Goal: Transaction & Acquisition: Book appointment/travel/reservation

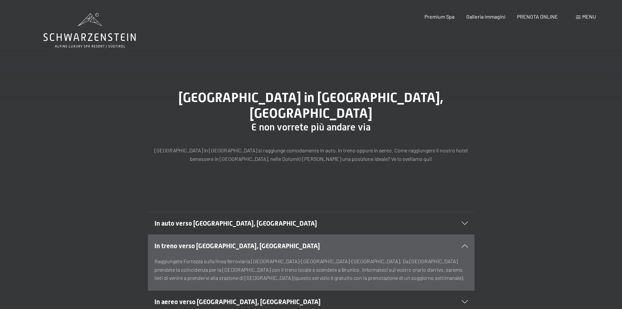
click at [202, 157] on div "Arrivo all’Hotel Schwarzenstein in Aurina, Alto Adige E non vorrete più andare …" at bounding box center [311, 126] width 622 height 122
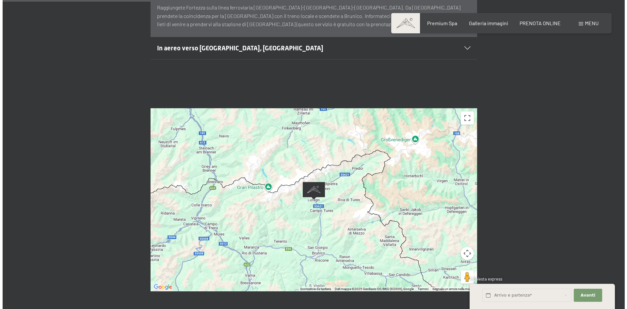
scroll to position [261, 0]
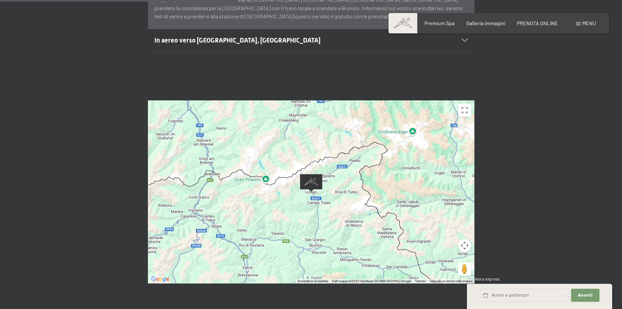
drag, startPoint x: 366, startPoint y: 233, endPoint x: 351, endPoint y: 200, distance: 35.6
click at [351, 200] on div at bounding box center [311, 191] width 327 height 183
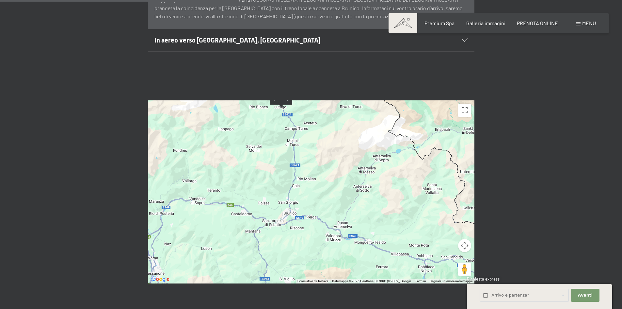
drag, startPoint x: 345, startPoint y: 231, endPoint x: 345, endPoint y: 170, distance: 61.4
click at [345, 170] on div at bounding box center [311, 191] width 327 height 183
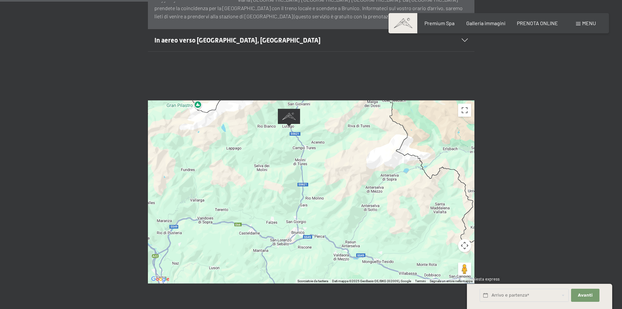
drag, startPoint x: 320, startPoint y: 180, endPoint x: 328, endPoint y: 200, distance: 21.4
click at [328, 200] on div at bounding box center [311, 191] width 327 height 183
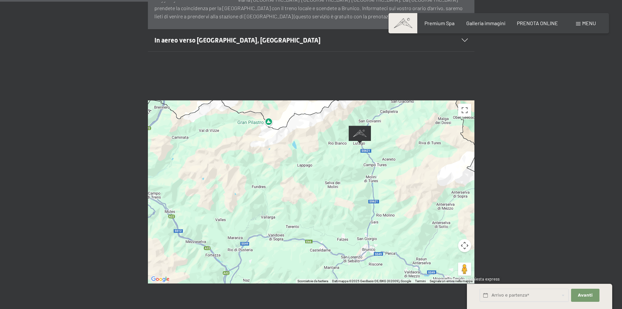
drag, startPoint x: 263, startPoint y: 191, endPoint x: 337, endPoint y: 210, distance: 76.7
click at [337, 210] on div at bounding box center [311, 191] width 327 height 183
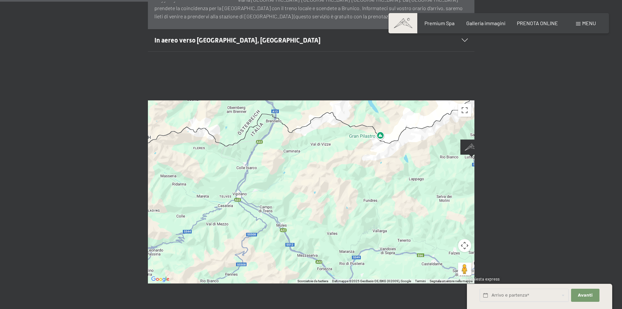
drag, startPoint x: 223, startPoint y: 178, endPoint x: 339, endPoint y: 191, distance: 116.4
click at [339, 191] on div at bounding box center [311, 191] width 327 height 183
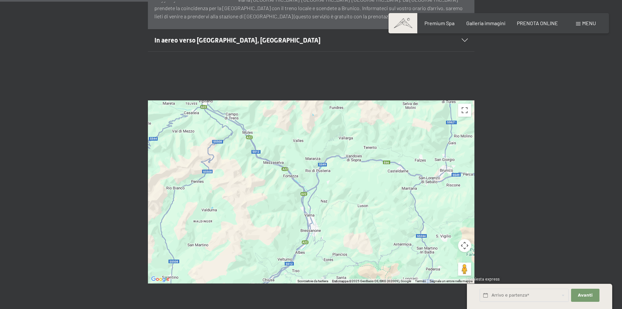
drag, startPoint x: 341, startPoint y: 204, endPoint x: 306, endPoint y: 110, distance: 100.1
click at [306, 110] on div at bounding box center [311, 191] width 327 height 183
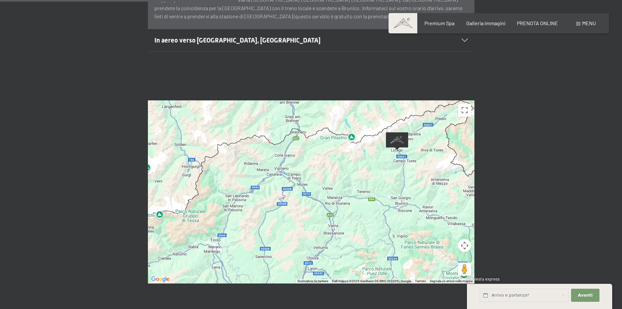
click at [586, 22] on span "Menu" at bounding box center [589, 23] width 14 height 6
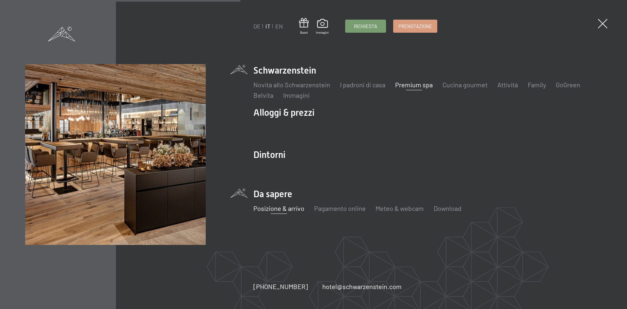
click at [414, 86] on link "Premium spa" at bounding box center [414, 85] width 38 height 8
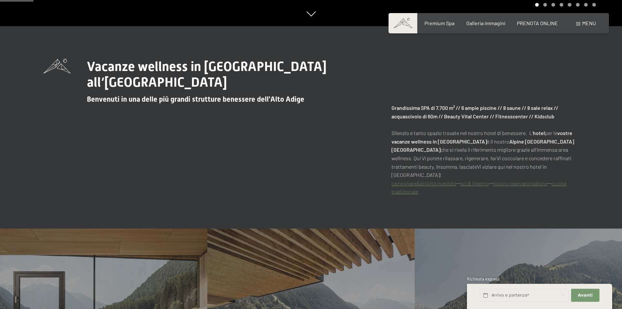
scroll to position [294, 0]
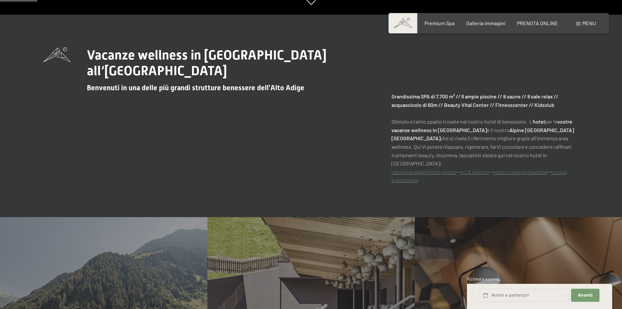
click at [477, 169] on link "sci & inverno" at bounding box center [474, 172] width 29 height 6
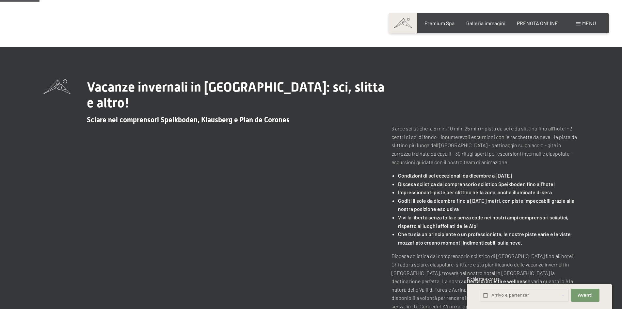
scroll to position [196, 0]
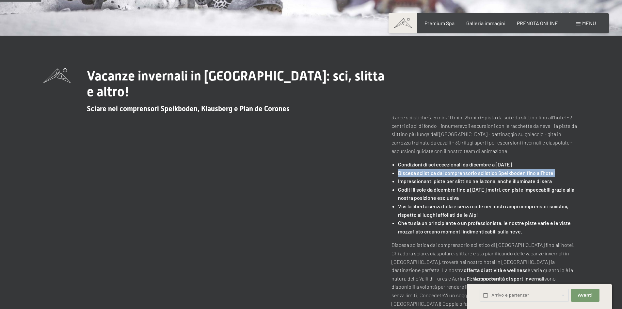
drag, startPoint x: 398, startPoint y: 172, endPoint x: 557, endPoint y: 174, distance: 159.0
click at [557, 174] on ul "Condizioni di sci eccezionali da dicembre a Pasqua Discesa sciistica dal compre…" at bounding box center [485, 197] width 187 height 75
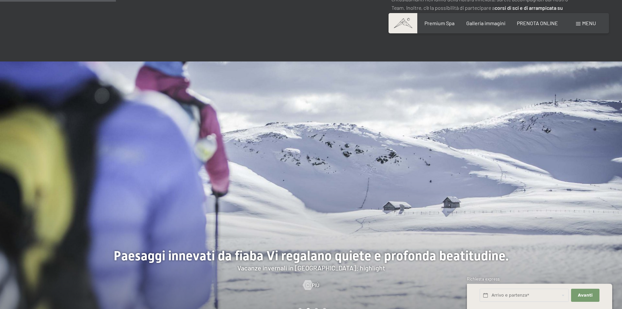
scroll to position [588, 0]
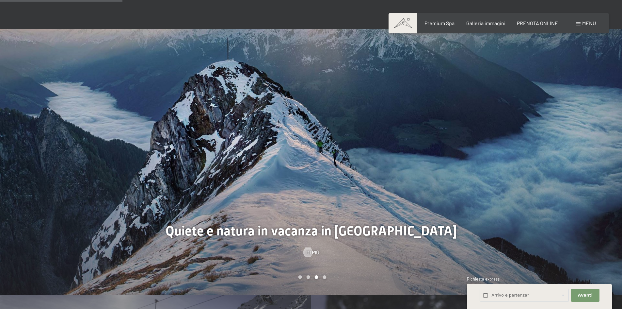
click at [474, 185] on div at bounding box center [466, 162] width 311 height 266
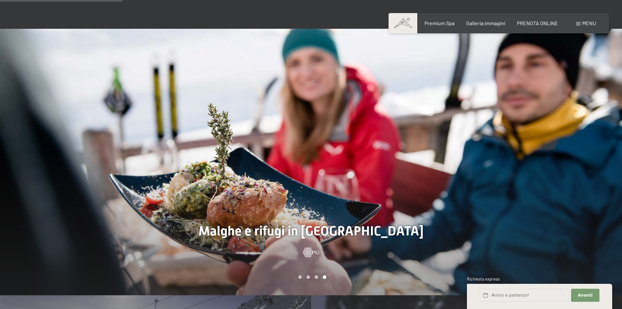
click at [474, 185] on div at bounding box center [466, 162] width 311 height 266
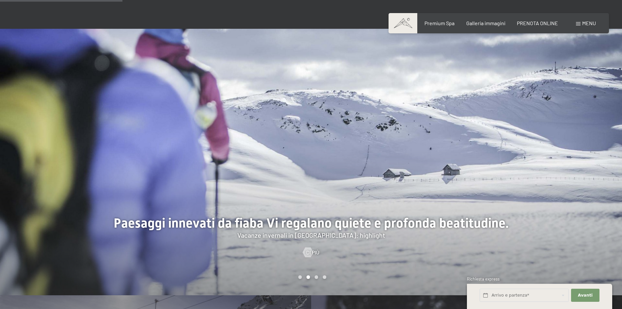
click at [490, 208] on div at bounding box center [466, 162] width 311 height 266
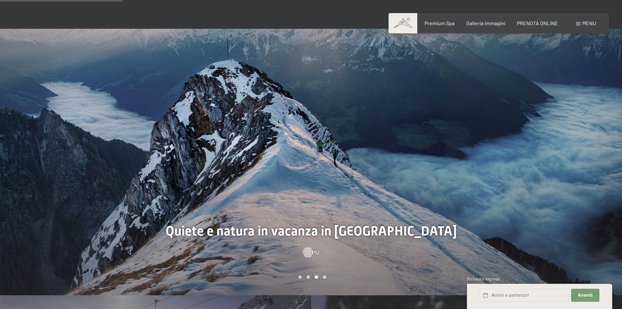
click at [490, 208] on div at bounding box center [466, 162] width 311 height 266
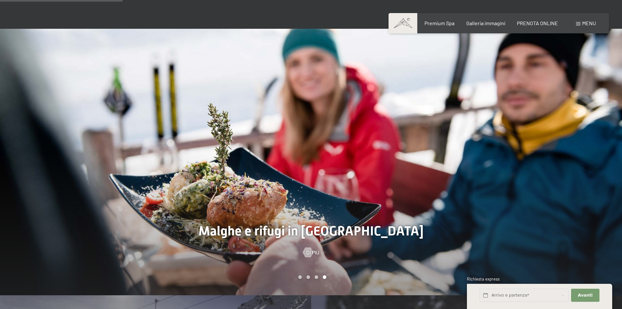
click at [512, 208] on div at bounding box center [466, 162] width 311 height 266
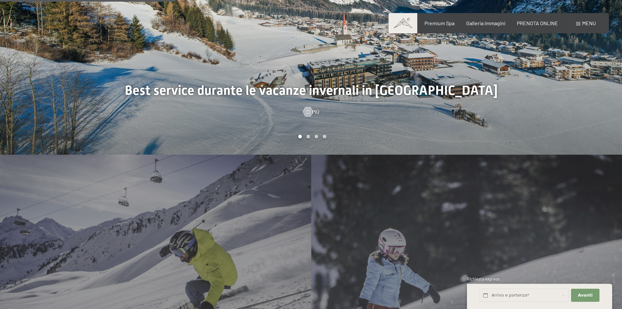
scroll to position [686, 0]
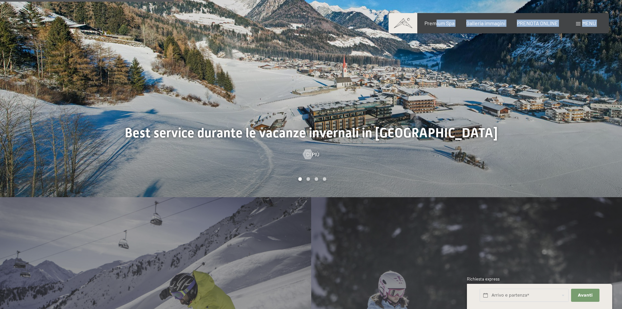
click at [437, 27] on div "Prenotazione Richiesta Premium Spa Galleria immagini PRENOTA ONLINE Menu DE IT …" at bounding box center [499, 23] width 194 height 7
click at [437, 20] on span "Premium Spa" at bounding box center [440, 22] width 30 height 6
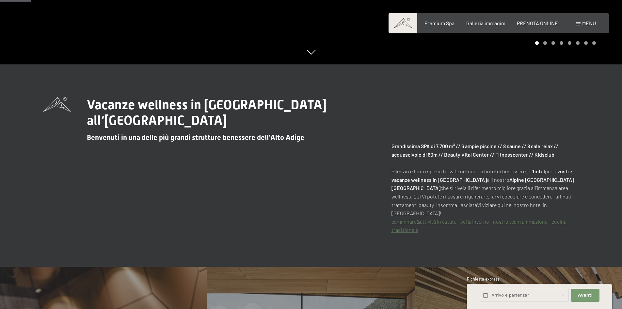
scroll to position [294, 0]
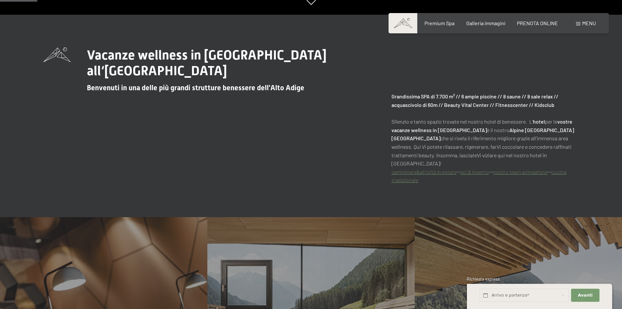
click at [509, 169] on link "nostro team animazione" at bounding box center [520, 172] width 55 height 6
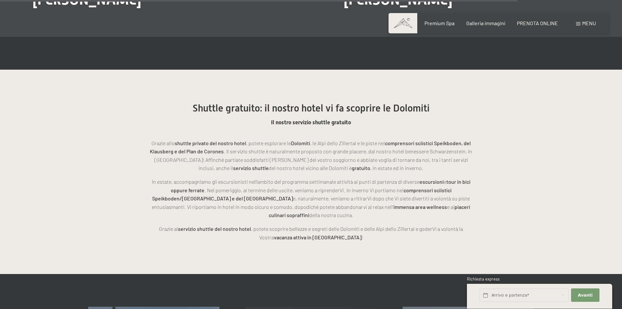
scroll to position [1861, 0]
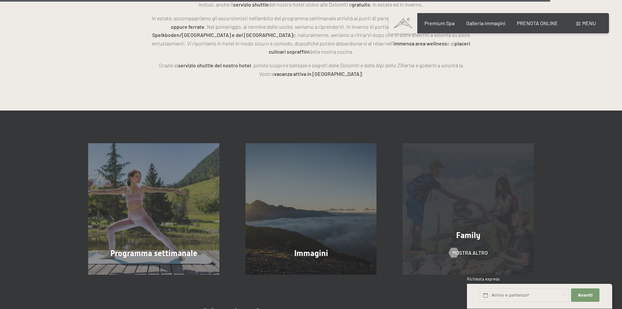
click at [473, 222] on div "Family mostra altro" at bounding box center [468, 208] width 157 height 131
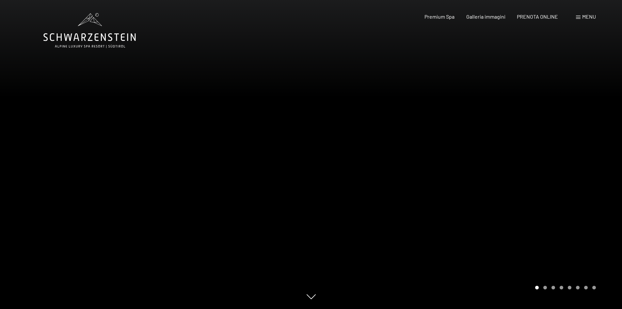
click at [583, 16] on span "Menu" at bounding box center [589, 16] width 14 height 6
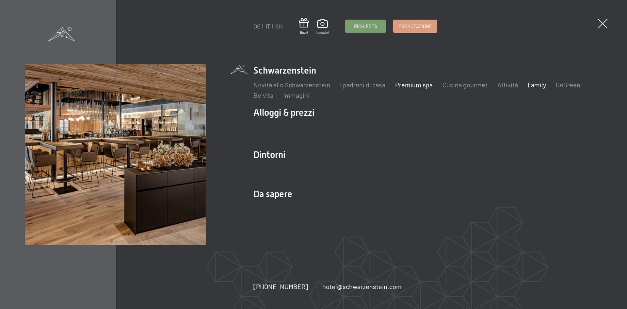
click at [408, 85] on link "Premium spa" at bounding box center [414, 85] width 38 height 8
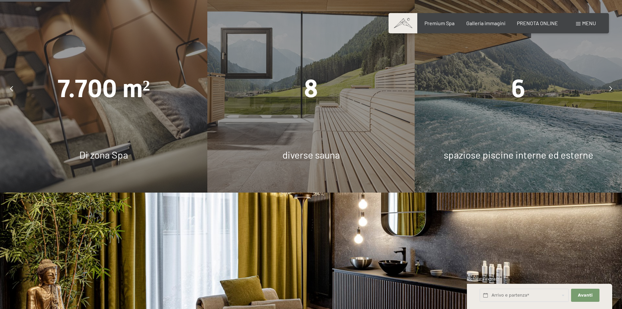
scroll to position [555, 0]
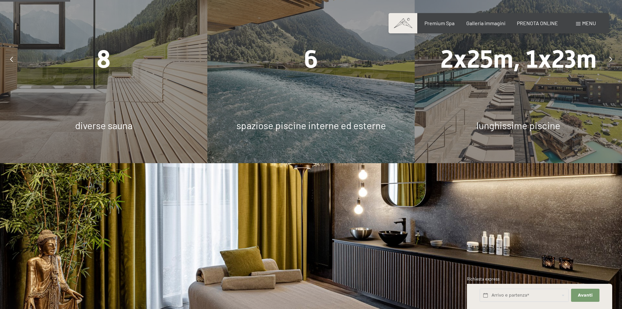
click at [312, 53] on div "7.700 m² Di zona Spa 8 diverse sauna 6 spaziose piscine interne ed esterne 2x25…" at bounding box center [311, 59] width 3110 height 207
click at [114, 122] on span "diverse sauna" at bounding box center [103, 125] width 57 height 12
click at [514, 78] on div "2x25m, 1x23m lunghissime piscine" at bounding box center [518, 59] width 207 height 207
click at [611, 56] on icon at bounding box center [610, 58] width 3 height 5
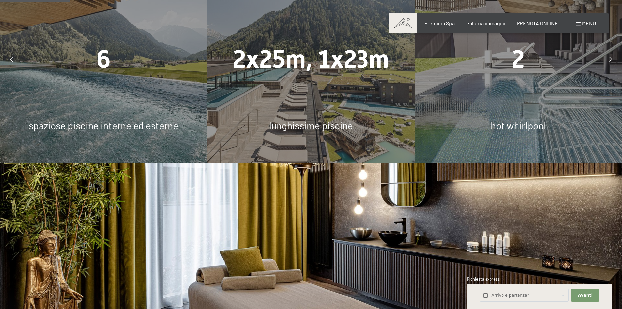
click at [611, 56] on icon at bounding box center [610, 58] width 3 height 5
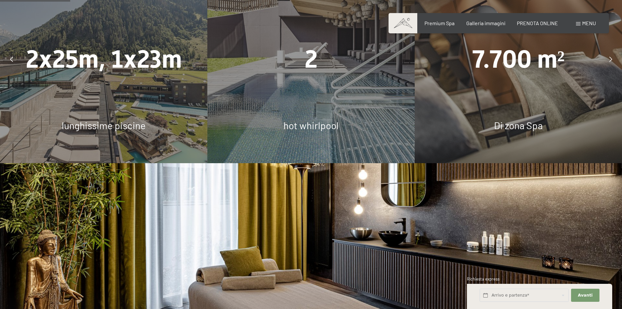
click at [611, 56] on icon at bounding box center [610, 58] width 3 height 5
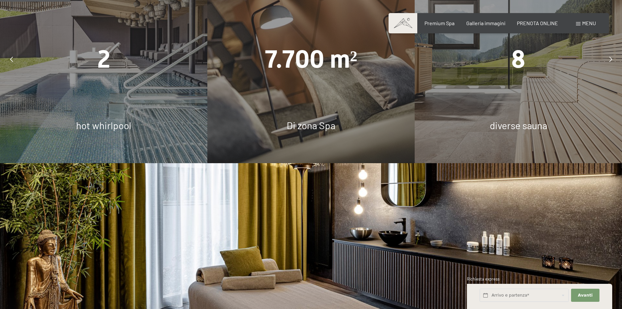
click at [611, 56] on icon at bounding box center [610, 58] width 3 height 5
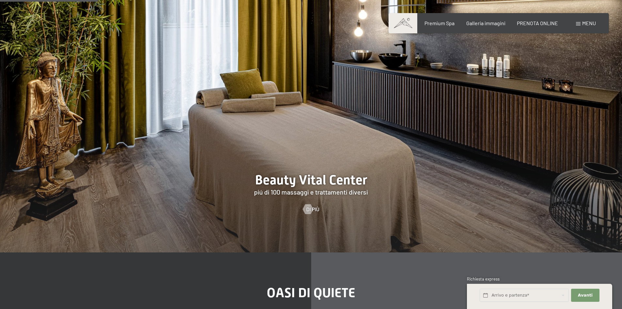
scroll to position [816, 0]
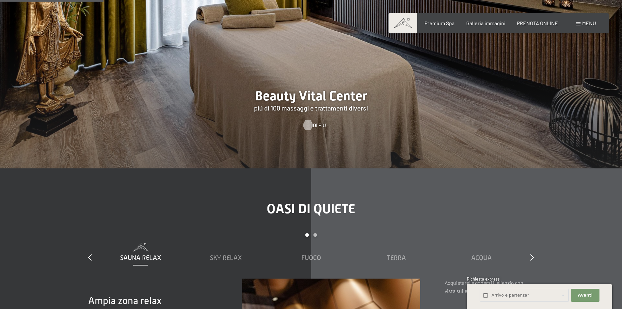
click at [315, 121] on span "Di più" at bounding box center [319, 124] width 13 height 7
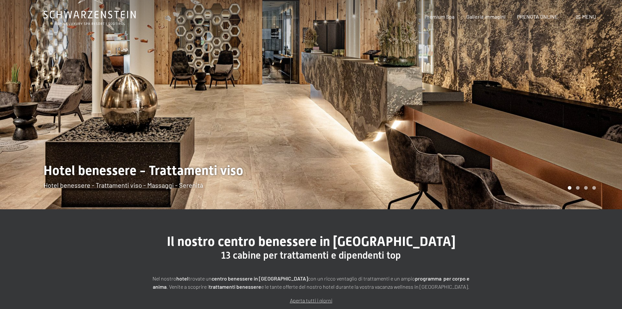
scroll to position [33, 0]
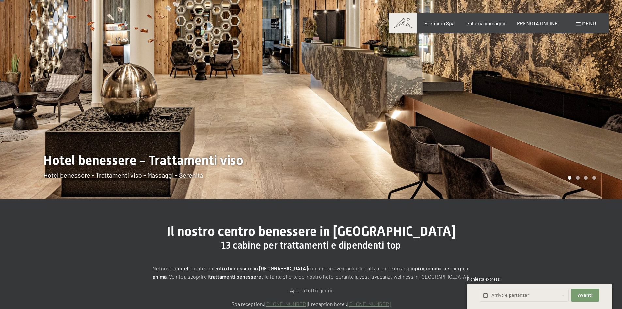
click at [572, 123] on div at bounding box center [466, 83] width 311 height 232
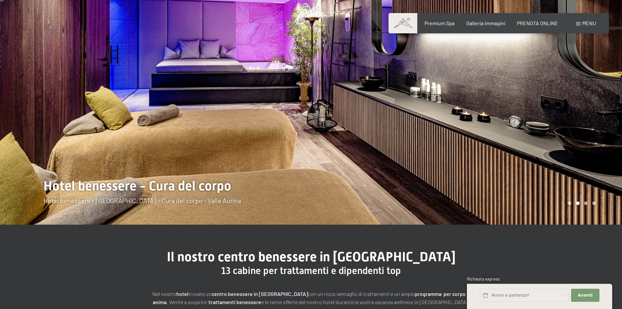
scroll to position [0, 0]
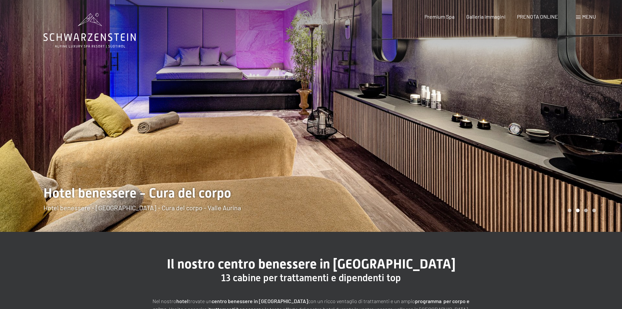
click at [535, 134] on div at bounding box center [466, 116] width 311 height 232
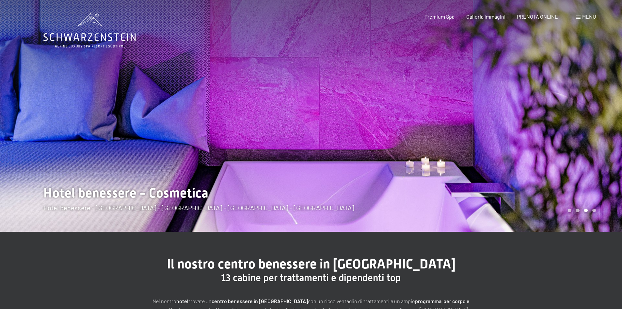
click at [535, 134] on div at bounding box center [466, 116] width 311 height 232
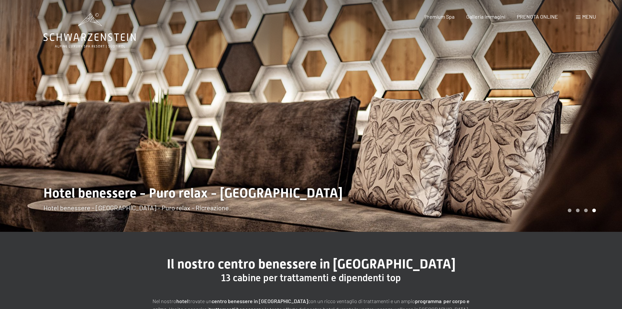
click at [52, 136] on div at bounding box center [155, 116] width 311 height 232
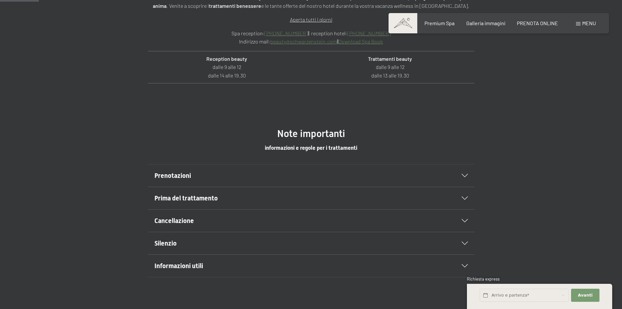
scroll to position [327, 0]
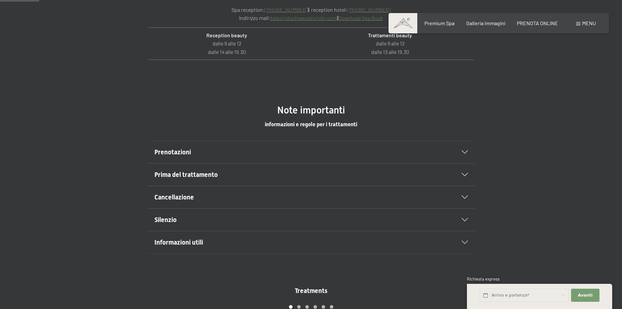
click at [177, 152] on span "Prenotazioni" at bounding box center [172, 152] width 37 height 8
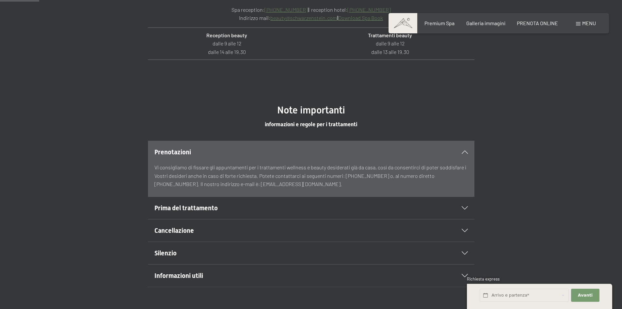
click at [195, 208] on span "Prima del trattamento" at bounding box center [185, 208] width 63 height 8
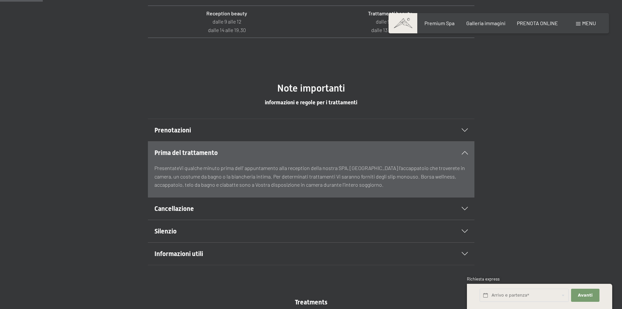
scroll to position [359, 0]
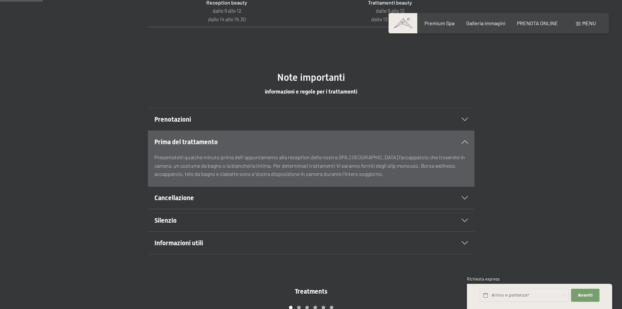
click at [193, 199] on span "Cancellazione" at bounding box center [174, 198] width 40 height 8
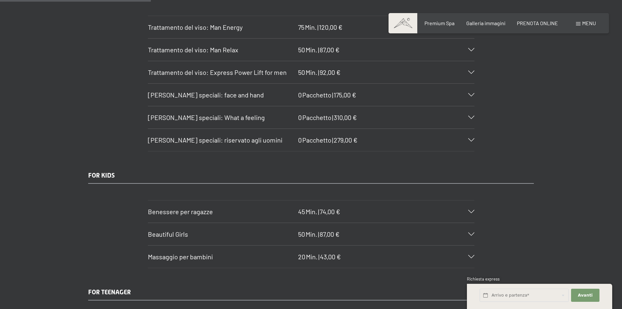
scroll to position [1306, 0]
click at [473, 226] on div "Beautiful Girls 50 Min. | 87,00 €" at bounding box center [311, 233] width 327 height 22
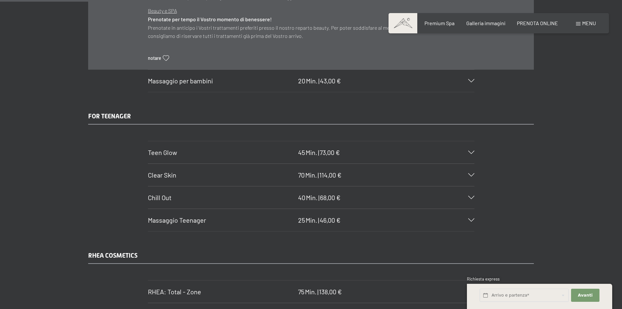
scroll to position [1567, 0]
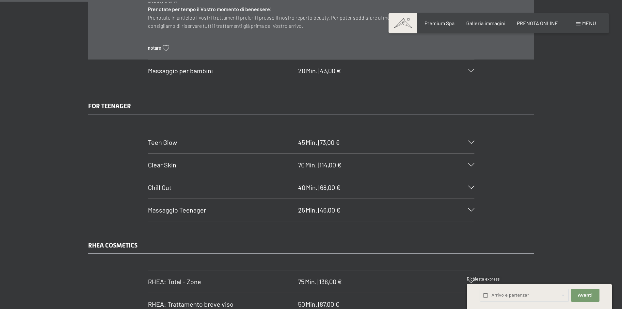
click at [472, 185] on icon at bounding box center [471, 186] width 6 height 3
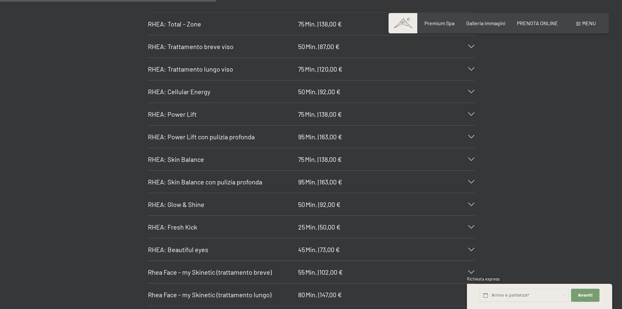
scroll to position [1829, 0]
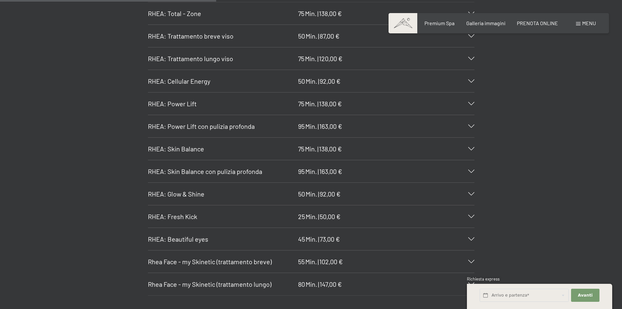
click at [179, 183] on div "RHEA: Glow & Shine 50 Min. | 92,00 €" at bounding box center [311, 194] width 327 height 22
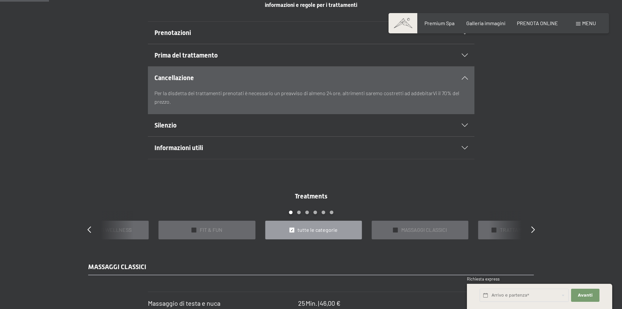
scroll to position [457, 0]
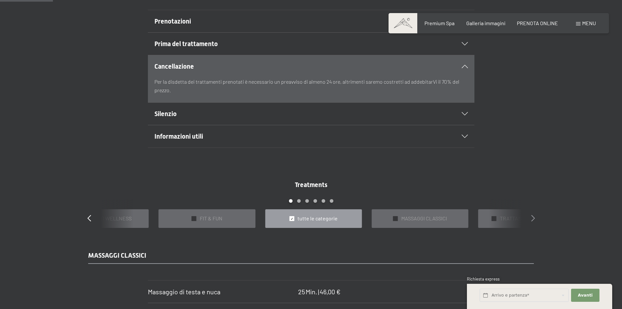
click at [531, 218] on icon at bounding box center [533, 218] width 4 height 7
click at [533, 218] on icon at bounding box center [533, 218] width 4 height 7
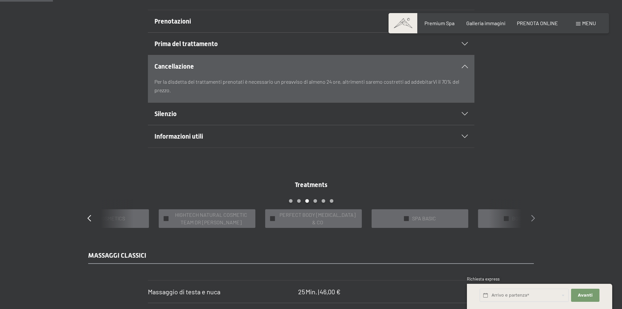
click at [533, 218] on icon at bounding box center [533, 218] width 4 height 7
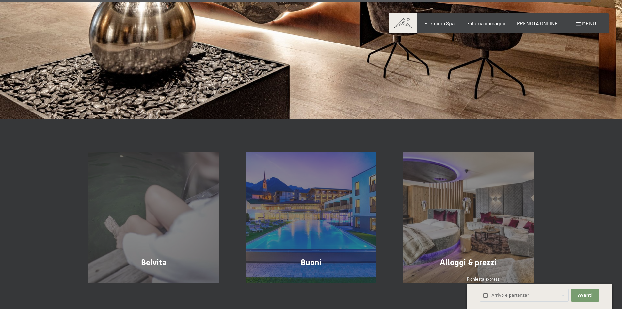
scroll to position [5188, 0]
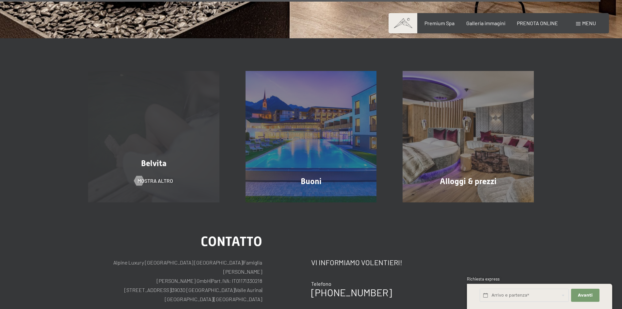
click at [152, 166] on div "Belvita mostra altro" at bounding box center [153, 136] width 157 height 131
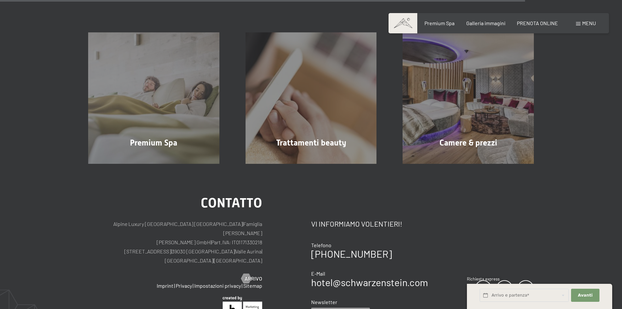
scroll to position [784, 0]
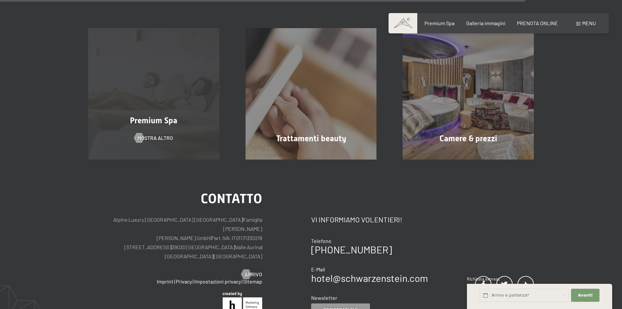
click at [164, 120] on div "Premium Spa mostra altro" at bounding box center [153, 93] width 157 height 131
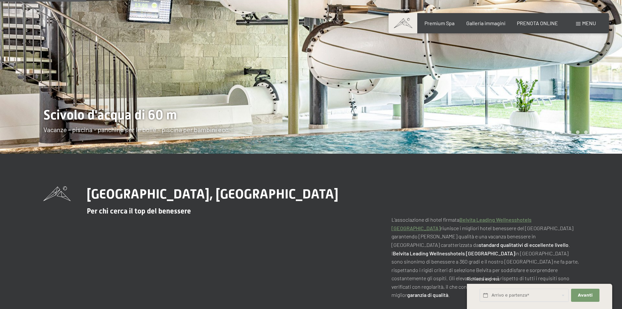
scroll to position [0, 0]
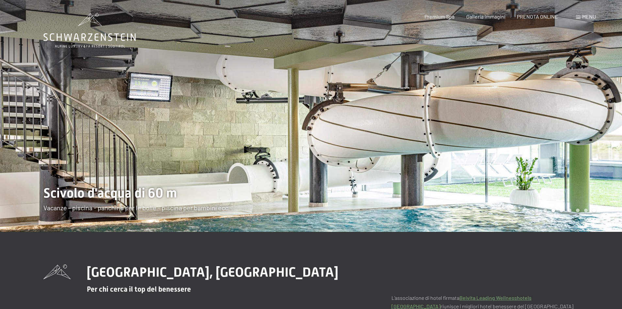
click at [232, 150] on div at bounding box center [155, 116] width 311 height 232
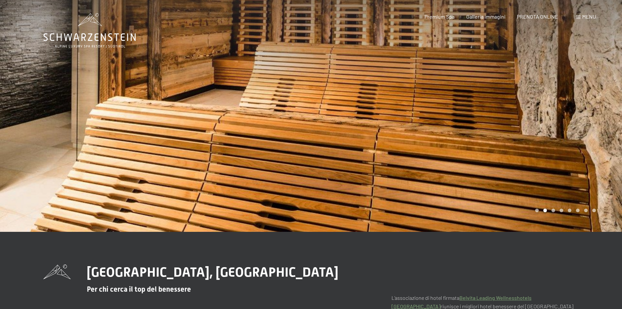
click at [110, 144] on div at bounding box center [155, 116] width 311 height 232
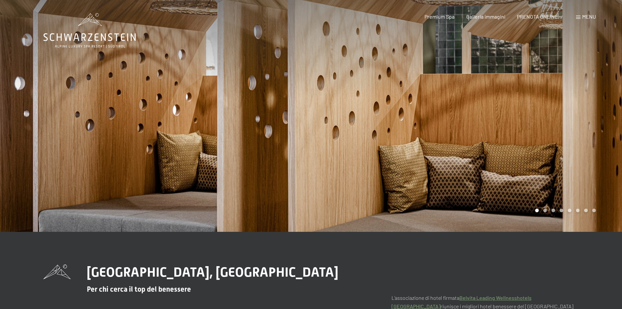
click at [539, 210] on div "Carousel Pagination" at bounding box center [564, 210] width 63 height 4
click at [52, 114] on div at bounding box center [155, 116] width 311 height 232
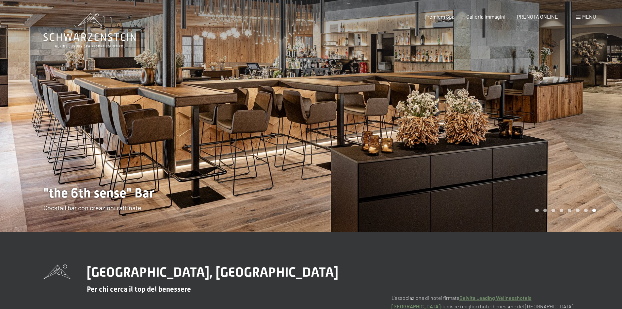
click at [52, 114] on div at bounding box center [155, 116] width 311 height 232
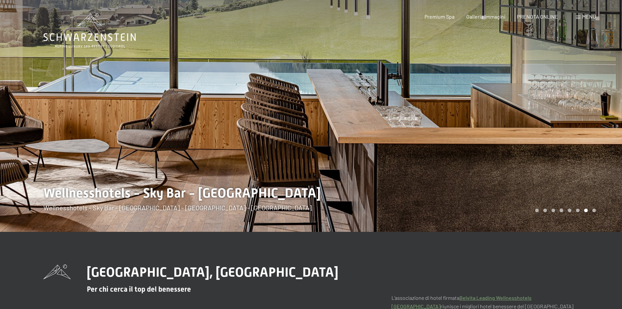
click at [52, 114] on div at bounding box center [155, 116] width 311 height 232
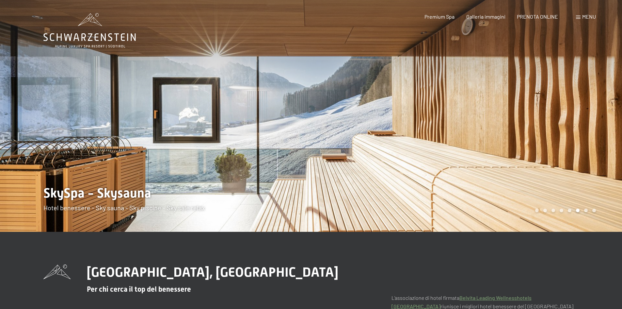
click at [52, 114] on div at bounding box center [155, 116] width 311 height 232
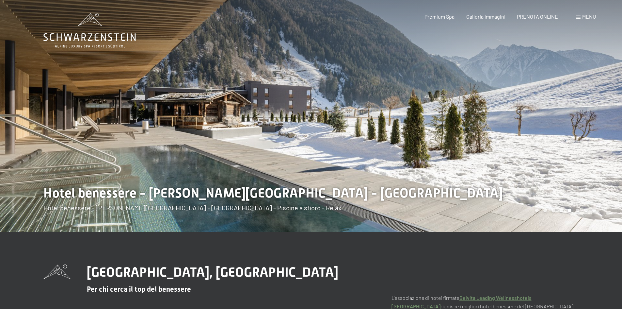
click at [570, 151] on div at bounding box center [466, 116] width 311 height 232
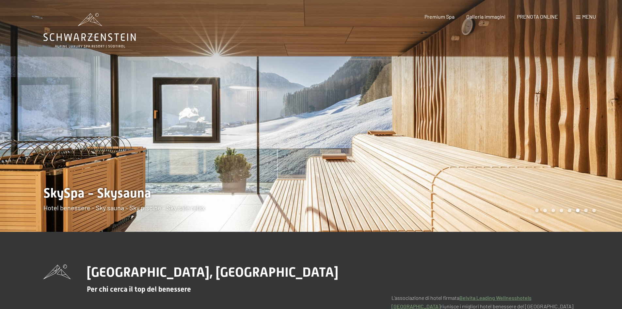
click at [570, 151] on div at bounding box center [466, 116] width 311 height 232
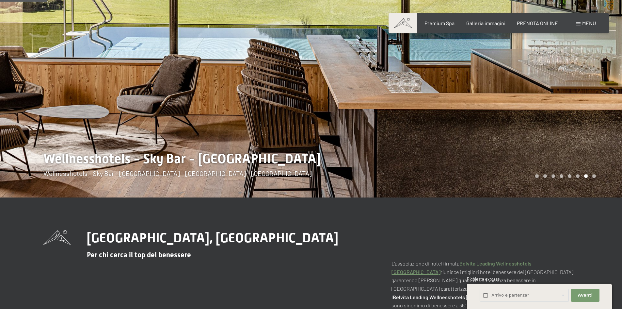
scroll to position [33, 0]
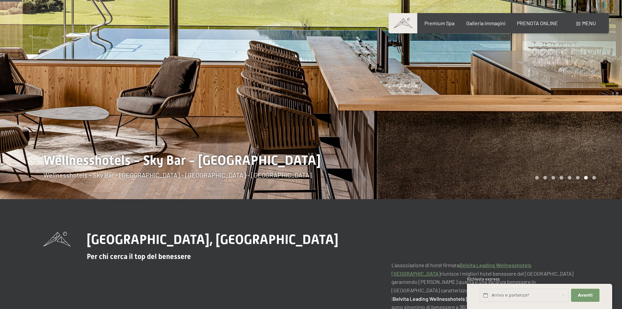
click at [536, 130] on div at bounding box center [466, 83] width 311 height 232
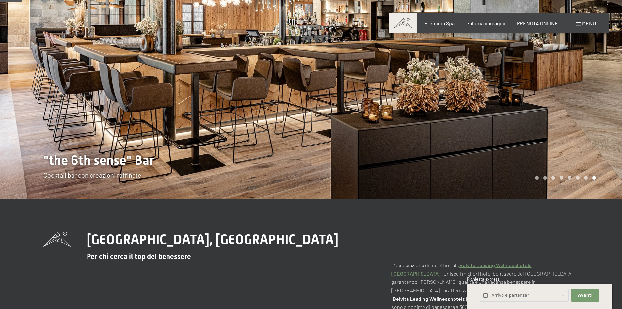
click at [536, 131] on div at bounding box center [466, 83] width 311 height 232
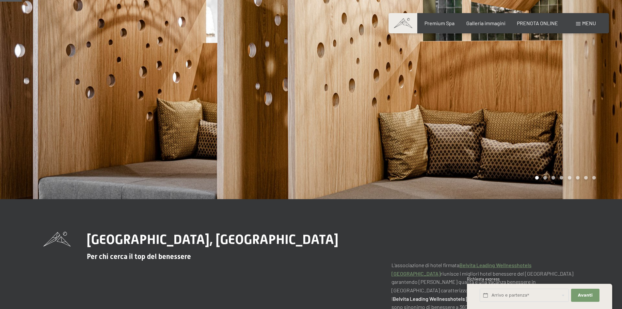
click at [536, 131] on div at bounding box center [466, 83] width 311 height 232
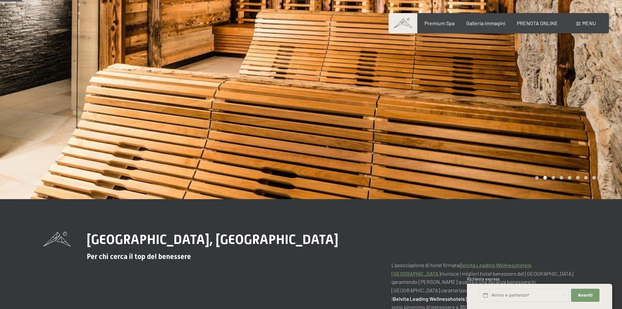
click at [536, 131] on div at bounding box center [466, 83] width 311 height 232
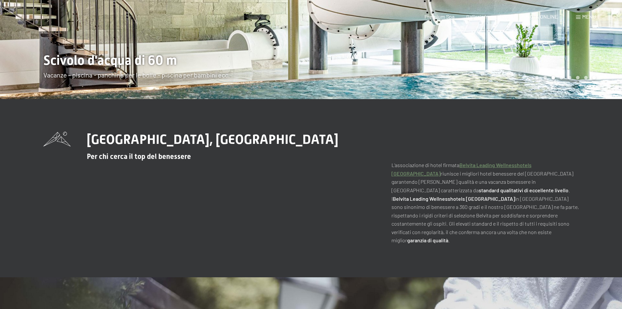
scroll to position [0, 0]
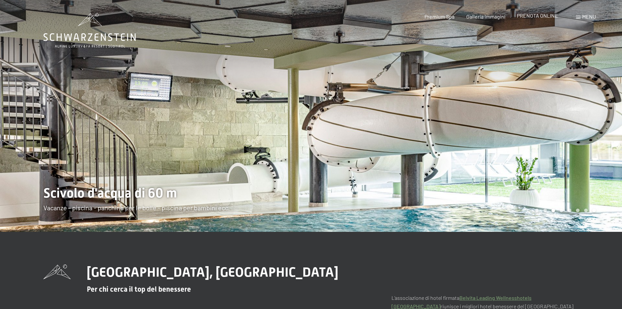
click at [538, 14] on span "PRENOTA ONLINE" at bounding box center [537, 15] width 41 height 6
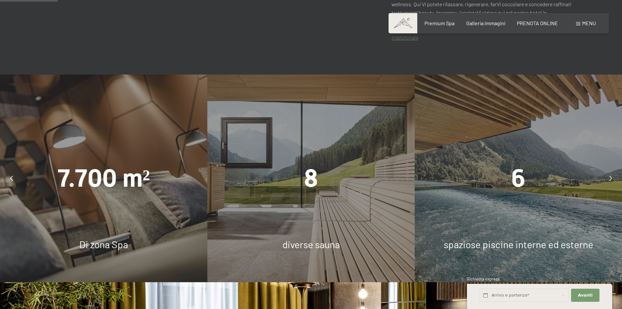
scroll to position [457, 0]
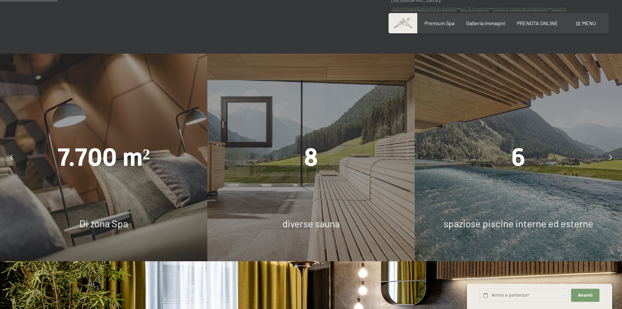
click at [316, 151] on span "8" at bounding box center [311, 157] width 14 height 29
click at [322, 217] on span "diverse sauna" at bounding box center [310, 223] width 57 height 12
click at [306, 150] on span "8" at bounding box center [311, 157] width 14 height 29
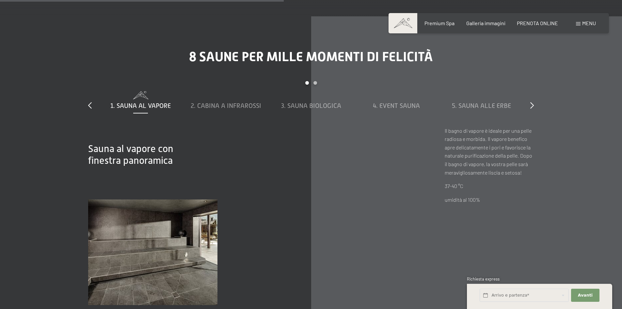
scroll to position [2253, 0]
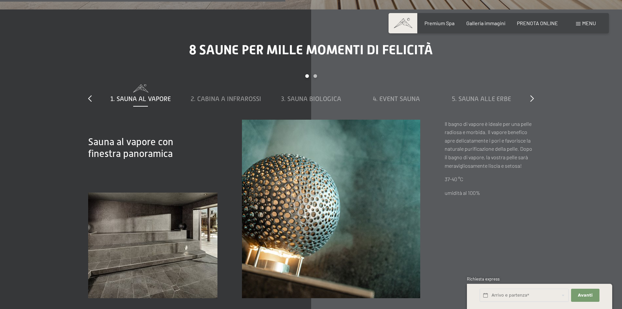
click at [156, 221] on img at bounding box center [152, 244] width 129 height 105
click at [530, 95] on icon at bounding box center [532, 98] width 4 height 7
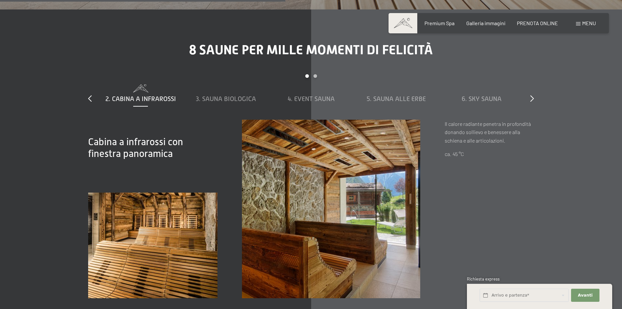
click at [92, 87] on div "slide 2 to 6 of 8 1. Sauna al vapore 2. Cabina a infrarossi 3. Sauna biologica …" at bounding box center [311, 96] width 446 height 45
click at [90, 95] on icon at bounding box center [90, 98] width 4 height 7
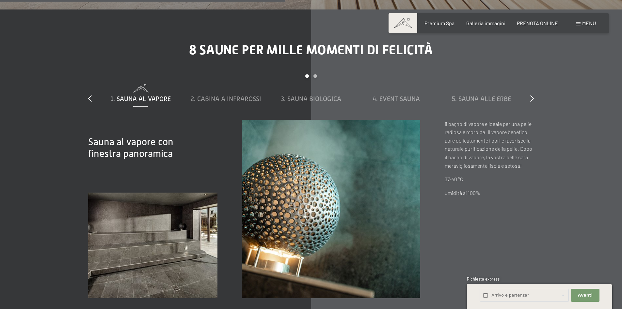
click at [530, 90] on div "slide 1 to 5 of 8 1. Sauna al vapore 2. Cabina a infrarossi 3. Sauna biologica …" at bounding box center [311, 96] width 446 height 45
click at [533, 95] on icon at bounding box center [532, 98] width 4 height 7
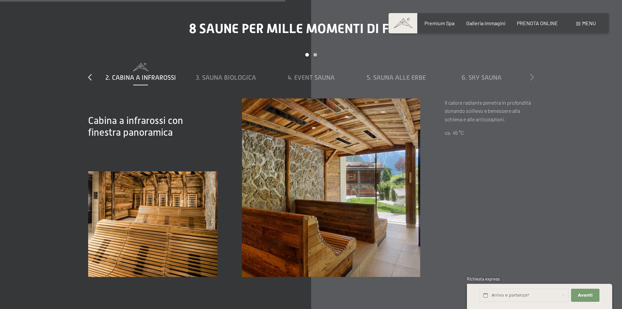
scroll to position [2286, 0]
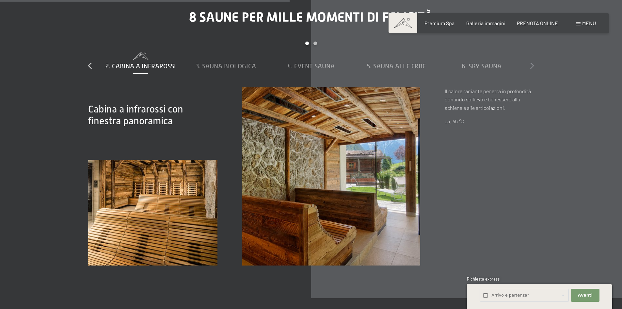
click at [530, 62] on icon at bounding box center [532, 65] width 4 height 7
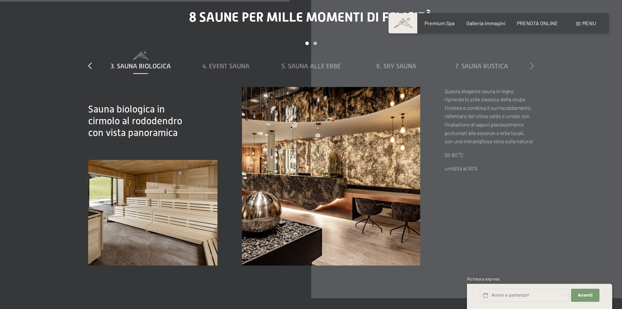
click at [530, 62] on icon at bounding box center [532, 65] width 4 height 7
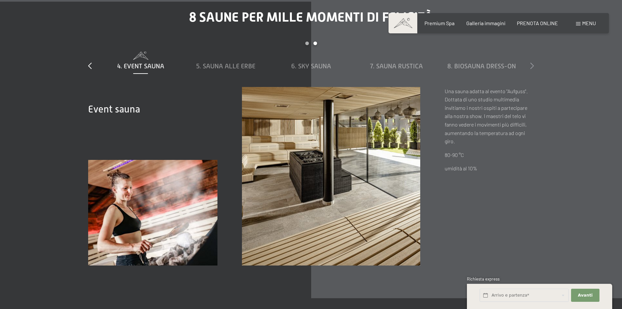
click at [530, 62] on icon at bounding box center [532, 65] width 4 height 7
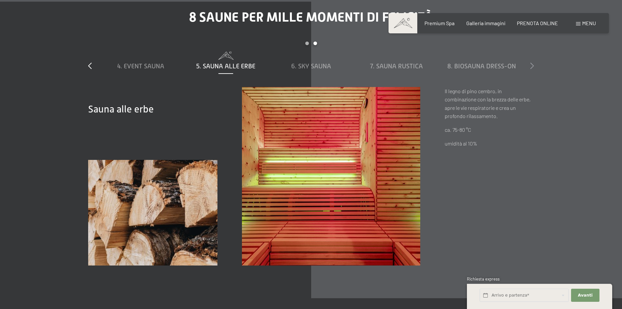
click at [531, 62] on icon at bounding box center [532, 65] width 4 height 7
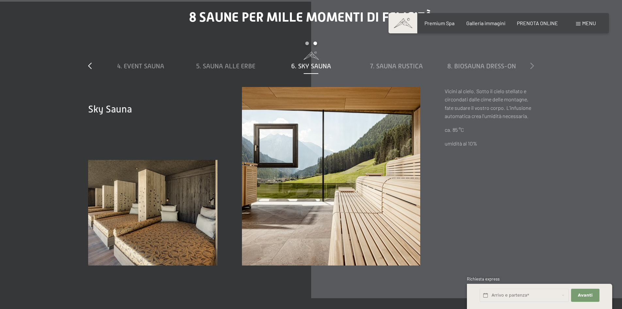
click at [531, 62] on icon at bounding box center [532, 65] width 4 height 7
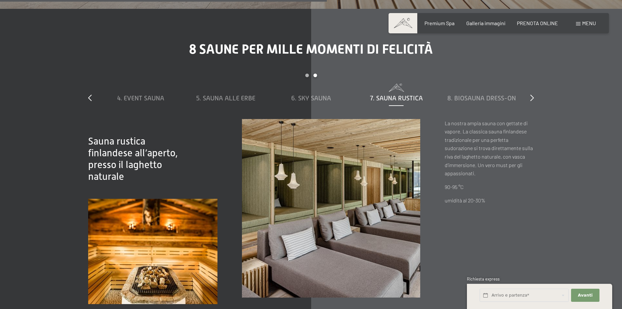
scroll to position [2253, 0]
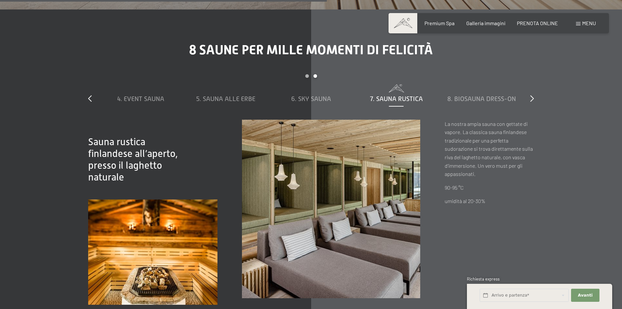
click at [530, 88] on div "slide 4 to 8 of 8 1. Sauna al vapore 2. Cabina a infrarossi 3. Sauna biologica …" at bounding box center [311, 96] width 446 height 45
click at [532, 95] on icon at bounding box center [532, 98] width 4 height 7
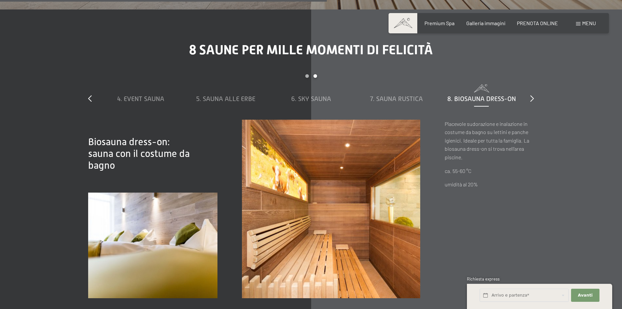
drag, startPoint x: 532, startPoint y: 88, endPoint x: 557, endPoint y: 88, distance: 25.1
click at [557, 88] on div "8 saune per mille momenti di felicità slide 4 to 8 of 8 1. Sauna al vapore 2. C…" at bounding box center [311, 170] width 495 height 256
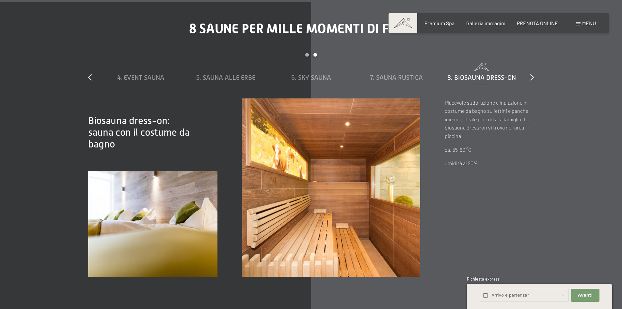
scroll to position [2286, 0]
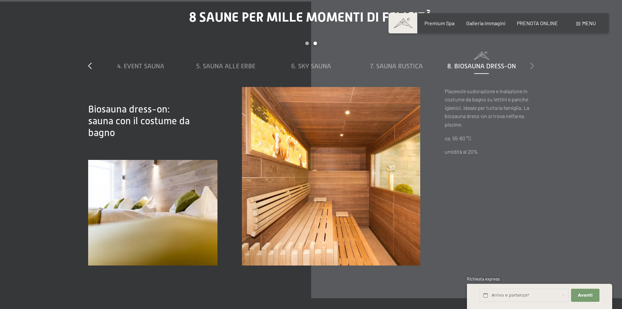
click at [532, 62] on icon at bounding box center [532, 65] width 4 height 7
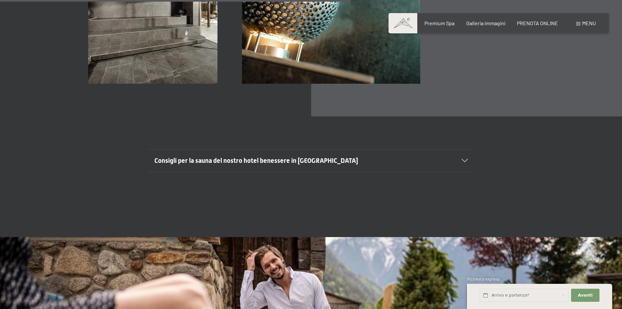
scroll to position [2482, 0]
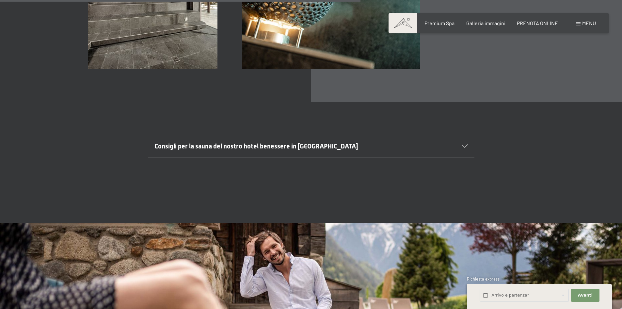
click at [415, 141] on h2 "Consigli per la sauna del nostro hotel benessere in Trentino Alto Adige" at bounding box center [295, 145] width 282 height 9
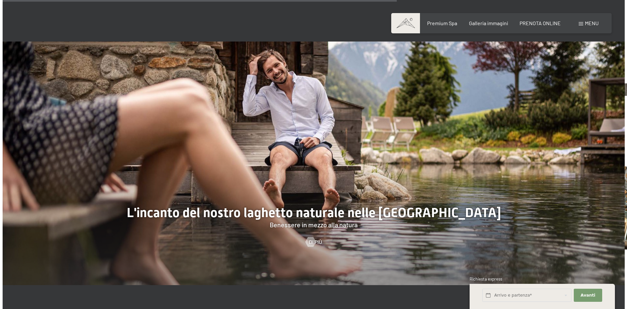
scroll to position [2808, 0]
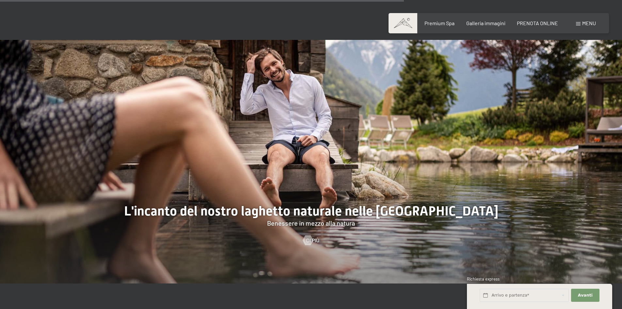
click at [336, 215] on div at bounding box center [311, 161] width 622 height 243
click at [311, 235] on div at bounding box center [308, 240] width 6 height 10
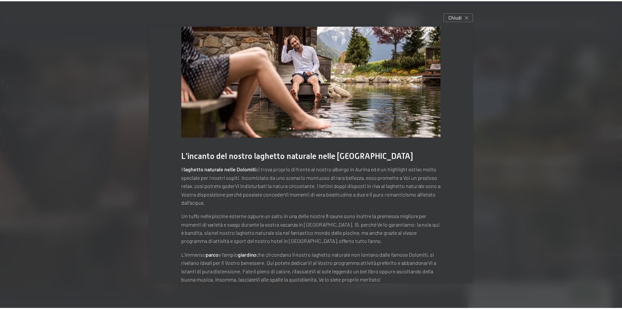
scroll to position [0, 0]
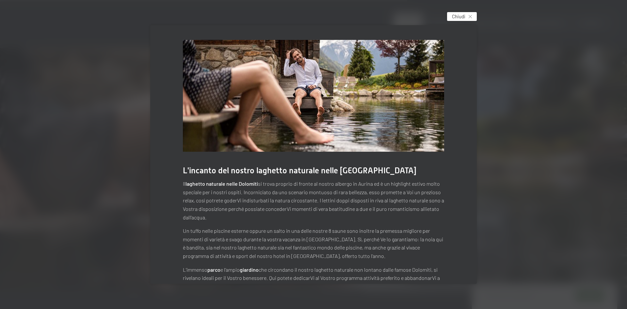
click at [460, 16] on span "Chiudi" at bounding box center [458, 16] width 13 height 7
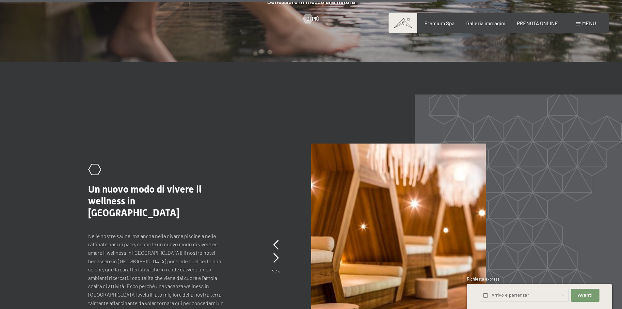
scroll to position [3070, 0]
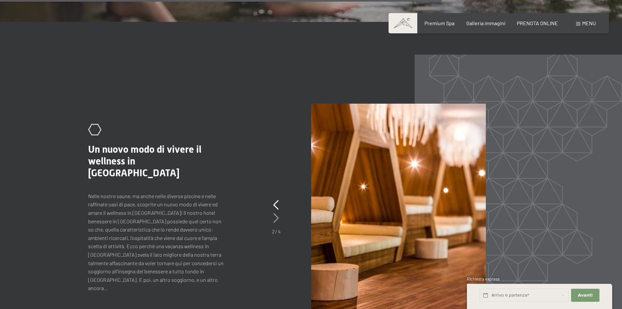
click at [276, 213] on icon at bounding box center [276, 218] width 6 height 10
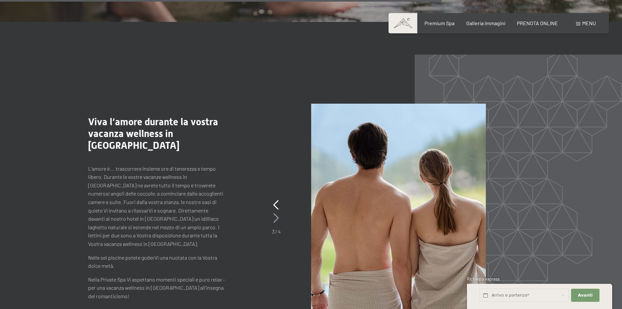
click at [276, 213] on icon at bounding box center [276, 218] width 6 height 10
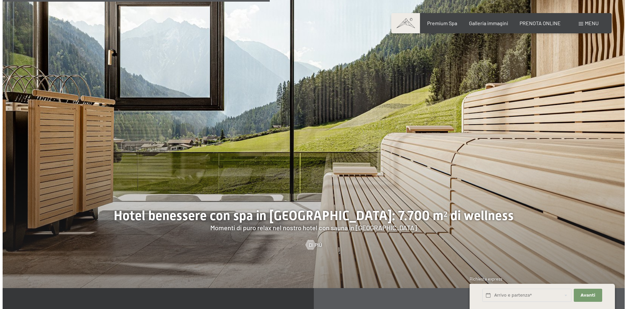
scroll to position [2097, 0]
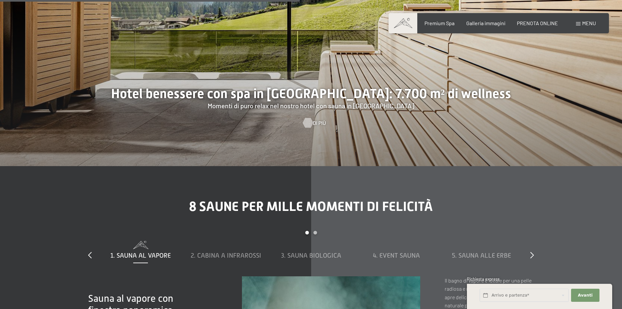
click at [307, 118] on div at bounding box center [308, 123] width 6 height 10
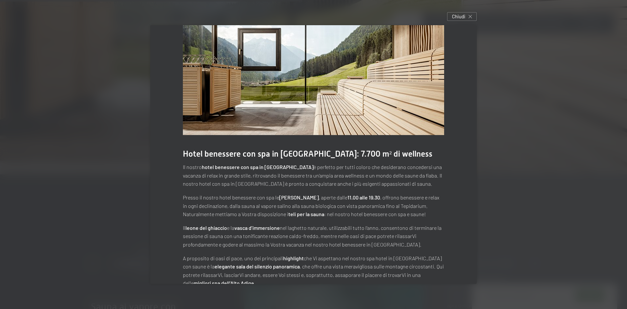
scroll to position [0, 0]
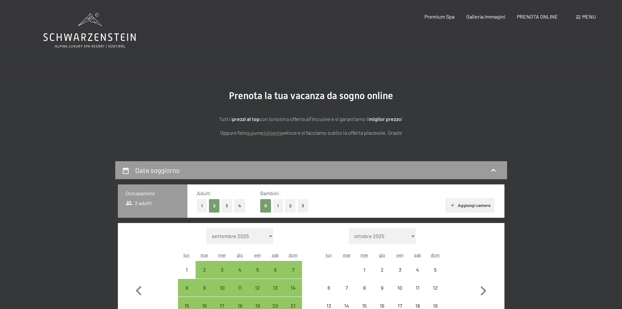
click at [586, 16] on span "Menu" at bounding box center [589, 16] width 14 height 6
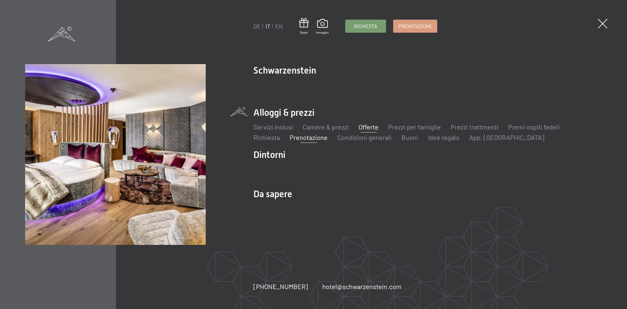
click at [362, 127] on link "Offerte" at bounding box center [369, 127] width 20 height 8
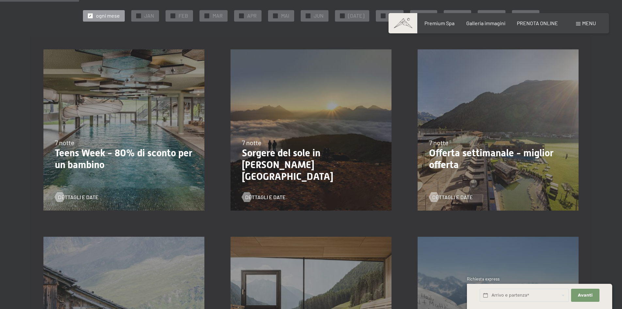
scroll to position [163, 0]
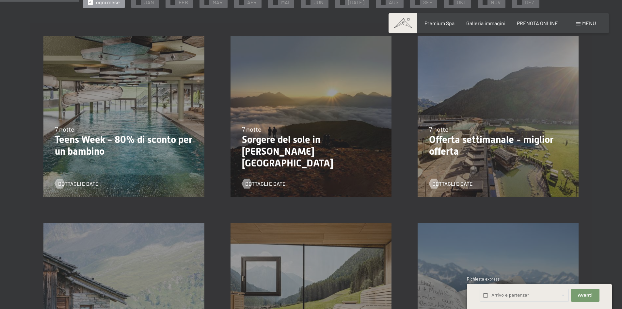
click at [88, 155] on p "Teens Week - 80% di sconto per un bambino" at bounding box center [124, 146] width 138 height 24
click at [86, 183] on span "Dettagli e Date" at bounding box center [85, 183] width 40 height 7
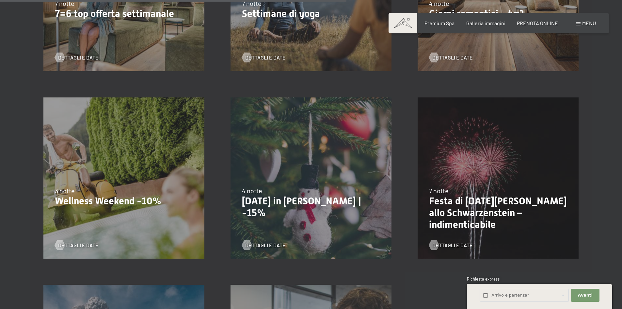
scroll to position [653, 0]
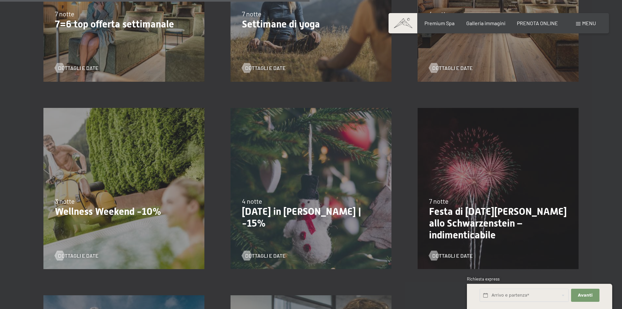
click at [95, 209] on p "Wellness Weekend -10%" at bounding box center [124, 211] width 138 height 12
drag, startPoint x: 61, startPoint y: 199, endPoint x: 175, endPoint y: 215, distance: 115.4
click at [175, 215] on div "3 notte Wellness Weekend -10%" at bounding box center [124, 206] width 138 height 21
click at [170, 222] on div "13/11/2025-1/12/2025 11/12/2025-22/12/2025 15/1/2026-26/1/2026 12/3/2026-23/3/2…" at bounding box center [123, 188] width 187 height 187
drag, startPoint x: 166, startPoint y: 214, endPoint x: 55, endPoint y: 200, distance: 112.6
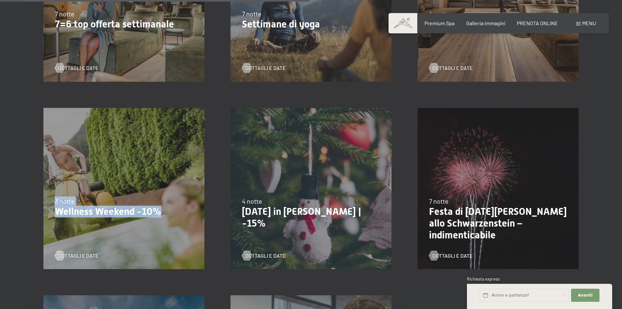
click at [55, 200] on div "3 notte Wellness Weekend -10%" at bounding box center [124, 206] width 138 height 21
click at [55, 205] on p "Wellness Weekend -10%" at bounding box center [124, 211] width 138 height 12
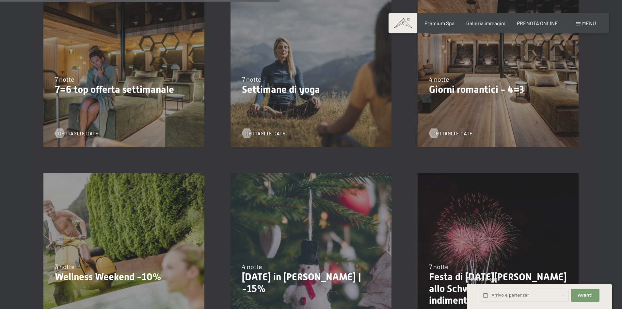
scroll to position [620, 0]
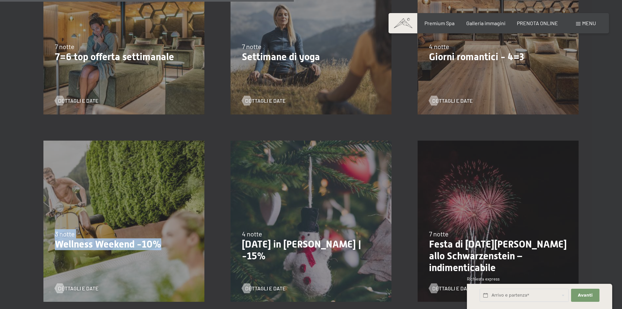
drag, startPoint x: 55, startPoint y: 232, endPoint x: 165, endPoint y: 249, distance: 111.6
click at [165, 249] on div "3 notte Wellness Weekend -10%" at bounding box center [124, 239] width 138 height 21
click at [160, 264] on div "13/11/2025-1/12/2025 11/12/2025-22/12/2025 15/1/2026-26/1/2026 12/3/2026-23/3/2…" at bounding box center [123, 220] width 187 height 187
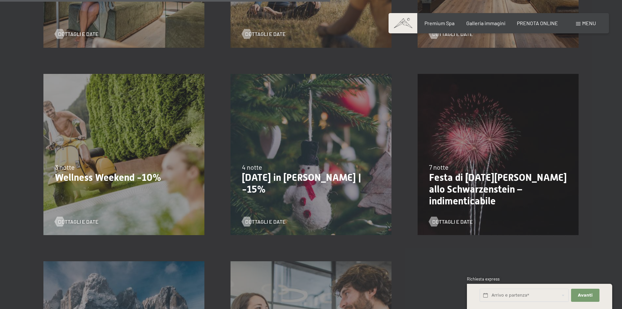
scroll to position [686, 0]
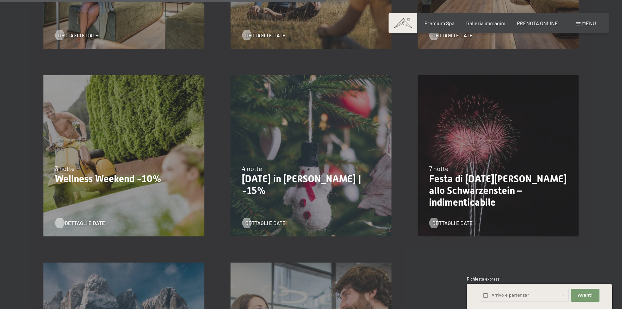
click at [91, 223] on span "Dettagli e Date" at bounding box center [85, 222] width 40 height 7
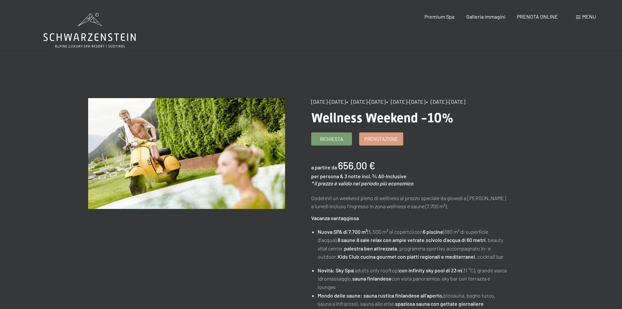
drag, startPoint x: 310, startPoint y: 98, endPoint x: 351, endPoint y: 110, distance: 43.2
click at [351, 105] on div "[DATE]-[DATE] • [DATE]-[DATE] • [DATE]-[DATE] • [DATE]-[DATE]" at bounding box center [409, 101] width 197 height 7
drag, startPoint x: 349, startPoint y: 110, endPoint x: 312, endPoint y: 100, distance: 39.3
click at [312, 100] on div "[DATE]-[DATE] • [DATE]-[DATE] • [DATE]-[DATE] • [DATE]-[DATE]" at bounding box center [409, 101] width 197 height 7
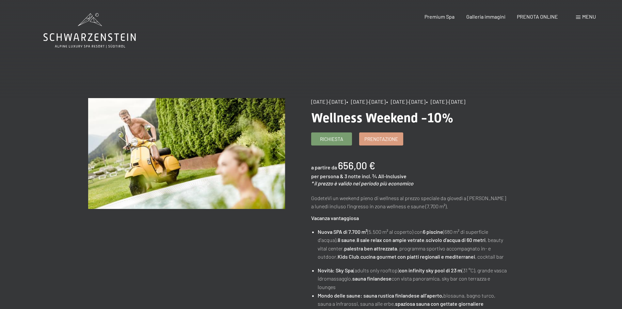
drag, startPoint x: 318, startPoint y: 100, endPoint x: 345, endPoint y: 111, distance: 29.0
click at [347, 105] on div "[DATE]-[DATE] • [DATE]-[DATE] • [DATE]-[DATE] • [DATE]-[DATE]" at bounding box center [409, 101] width 197 height 7
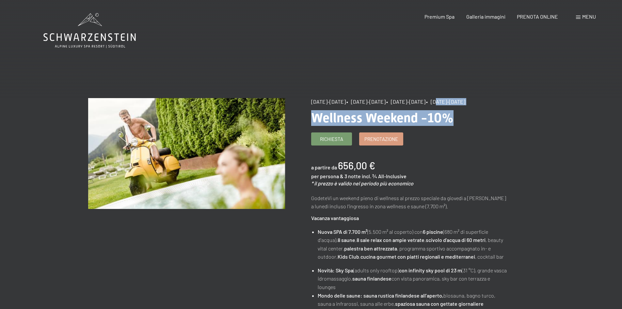
drag, startPoint x: 480, startPoint y: 100, endPoint x: 488, endPoint y: 114, distance: 16.5
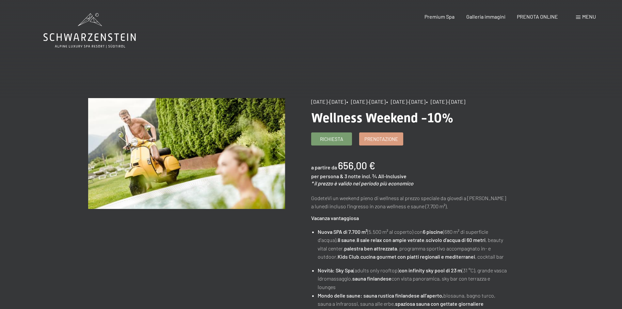
drag, startPoint x: 341, startPoint y: 111, endPoint x: 306, endPoint y: 106, distance: 35.3
click at [315, 101] on span "[DATE]-[DATE]" at bounding box center [328, 101] width 35 height 6
drag, startPoint x: 313, startPoint y: 101, endPoint x: 351, endPoint y: 107, distance: 38.7
click at [351, 105] on div "[DATE]-[DATE] • [DATE]-[DATE] • [DATE]-[DATE] • [DATE]-[DATE]" at bounding box center [409, 101] width 197 height 7
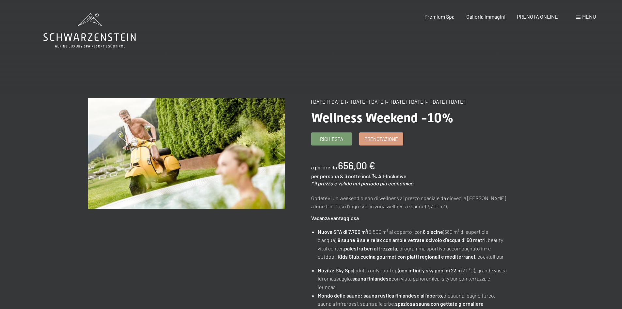
click at [351, 105] on div "[DATE]-[DATE] • [DATE]-[DATE] • [DATE]-[DATE] • [DATE]-[DATE]" at bounding box center [409, 101] width 197 height 7
drag, startPoint x: 336, startPoint y: 109, endPoint x: 307, endPoint y: 106, distance: 28.5
click at [469, 105] on div "[DATE]-[DATE] • [DATE]-[DATE] • [DATE]-[DATE] • [DATE]-[DATE]" at bounding box center [409, 101] width 197 height 7
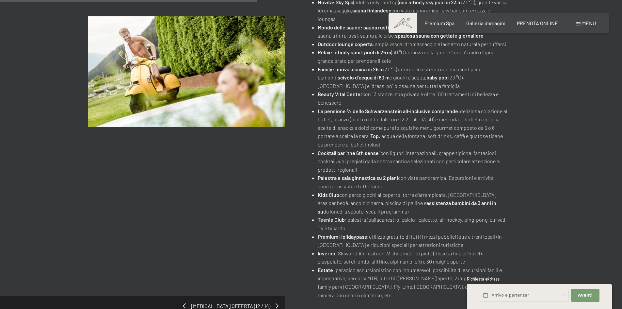
scroll to position [294, 0]
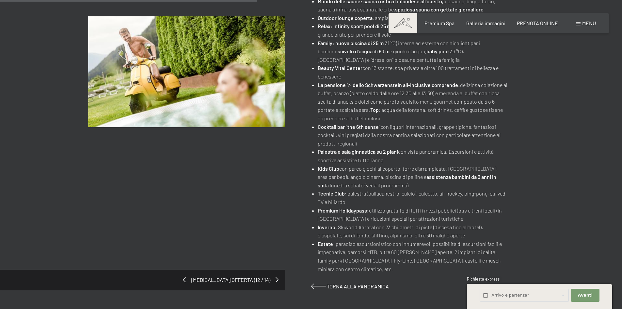
click at [368, 213] on strong "Premium Holidaypass:" at bounding box center [343, 210] width 51 height 6
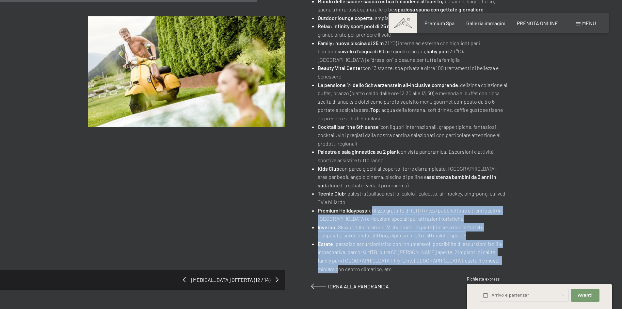
drag, startPoint x: 369, startPoint y: 217, endPoint x: 539, endPoint y: 269, distance: 177.4
click at [539, 269] on div "[MEDICAL_DATA] offerta (12 / 14) [DATE]-[DATE] • [DATE]-[DATE] • [DATE]-[DATE] …" at bounding box center [311, 47] width 495 height 486
click at [494, 262] on li "Estate : paradiso escursionistico con innumerevoli possibilità di escursioni fa…" at bounding box center [413, 255] width 190 height 33
click at [495, 266] on li "Estate : paradiso escursionistico con innumerevoli possibilità di escursioni fa…" at bounding box center [413, 255] width 190 height 33
click at [494, 267] on li "Estate : paradiso escursionistico con innumerevoli possibilità di escursioni fa…" at bounding box center [413, 255] width 190 height 33
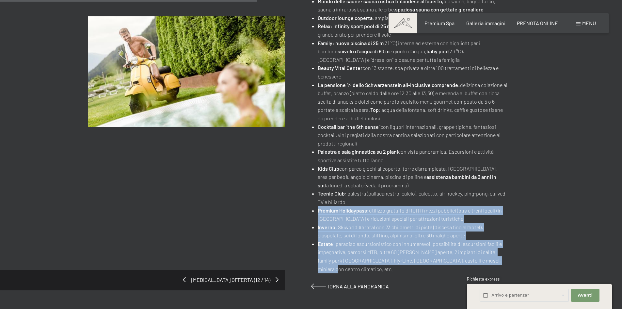
drag, startPoint x: 494, startPoint y: 267, endPoint x: 309, endPoint y: 217, distance: 191.5
click at [309, 217] on div "[MEDICAL_DATA] offerta (12 / 14) [DATE]-[DATE] • [DATE]-[DATE] • [DATE]-[DATE] …" at bounding box center [311, 47] width 446 height 486
click at [320, 213] on strong "Premium Holidaypass:" at bounding box center [343, 210] width 51 height 6
drag, startPoint x: 319, startPoint y: 217, endPoint x: 570, endPoint y: 267, distance: 255.1
click at [570, 267] on div "[MEDICAL_DATA] offerta (12 / 14) [DATE]-[DATE] • [DATE]-[DATE] • [DATE]-[DATE] …" at bounding box center [311, 47] width 622 height 486
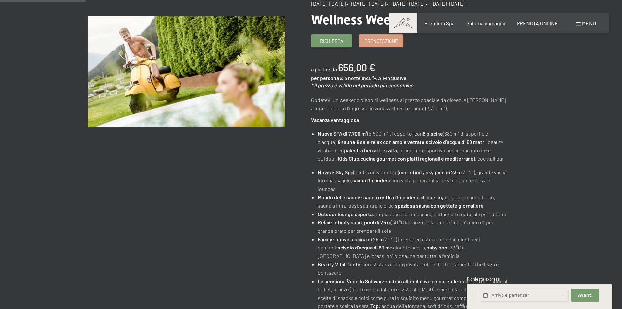
click at [522, 194] on div "[DATE]-[DATE] • [DATE]-[DATE] • [DATE]-[DATE] • [DATE]-[DATE] Wellness Weekend …" at bounding box center [422, 243] width 223 height 486
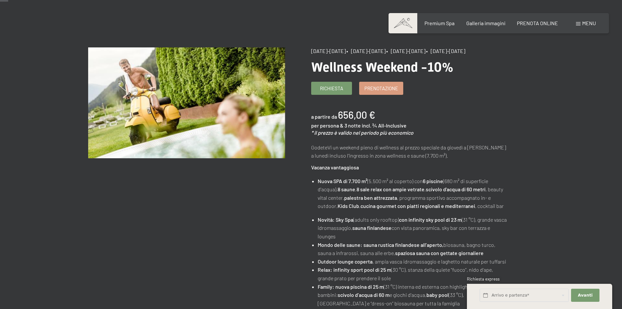
scroll to position [0, 0]
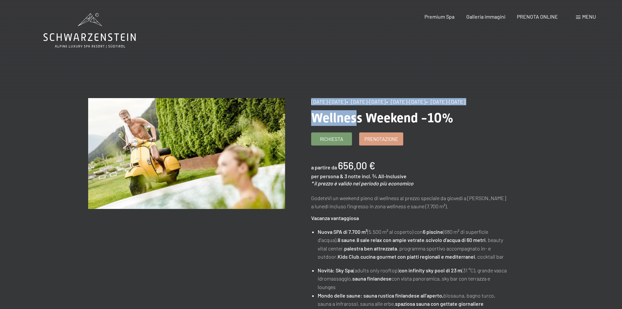
drag, startPoint x: 309, startPoint y: 99, endPoint x: 356, endPoint y: 113, distance: 49.0
click at [352, 105] on div "[DATE]-[DATE] • [DATE]-[DATE] • [DATE]-[DATE] • [DATE]-[DATE]" at bounding box center [409, 101] width 197 height 7
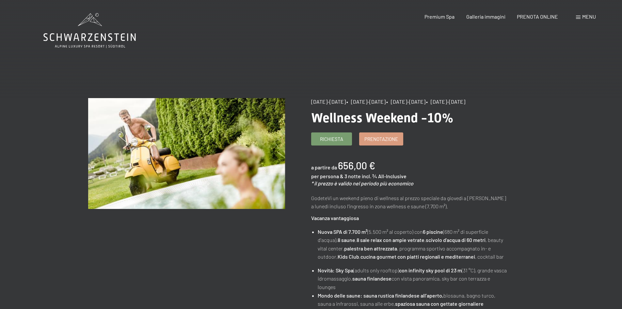
drag, startPoint x: 345, startPoint y: 110, endPoint x: 308, endPoint y: 96, distance: 38.9
drag, startPoint x: 312, startPoint y: 97, endPoint x: 336, endPoint y: 106, distance: 25.8
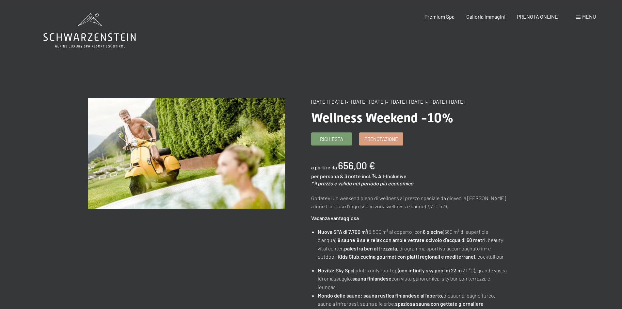
click at [336, 105] on div "[DATE]-[DATE] • [DATE]-[DATE] • [DATE]-[DATE] • [DATE]-[DATE]" at bounding box center [409, 101] width 197 height 7
drag, startPoint x: 336, startPoint y: 109, endPoint x: 311, endPoint y: 101, distance: 26.3
click at [311, 101] on div "[DATE]-[DATE] • [DATE]-[DATE] • [DATE]-[DATE] • [DATE]-[DATE]" at bounding box center [409, 101] width 197 height 7
drag, startPoint x: 316, startPoint y: 101, endPoint x: 354, endPoint y: 110, distance: 39.0
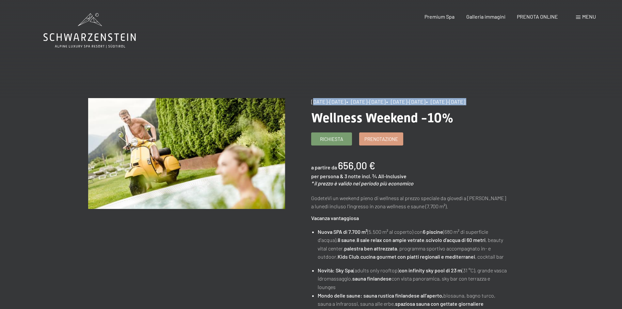
click at [354, 105] on div "[DATE]-[DATE] • [DATE]-[DATE] • [DATE]-[DATE] • [DATE]-[DATE]" at bounding box center [409, 101] width 197 height 7
click at [345, 105] on div "[DATE]-[DATE] • [DATE]-[DATE] • [DATE]-[DATE] • [DATE]-[DATE]" at bounding box center [409, 101] width 197 height 7
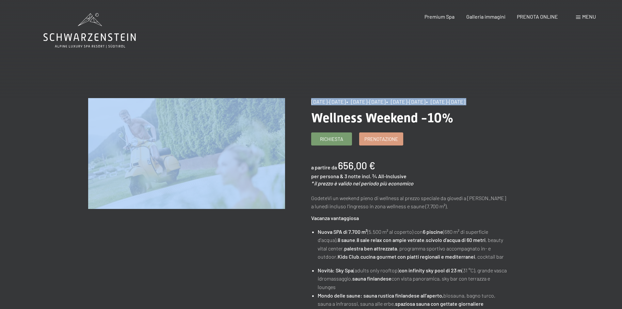
drag, startPoint x: 345, startPoint y: 111, endPoint x: 306, endPoint y: 97, distance: 41.2
drag, startPoint x: 312, startPoint y: 99, endPoint x: 342, endPoint y: 108, distance: 31.5
click at [342, 105] on div "[DATE]-[DATE] • [DATE]-[DATE] • [DATE]-[DATE] • [DATE]-[DATE]" at bounding box center [409, 101] width 197 height 7
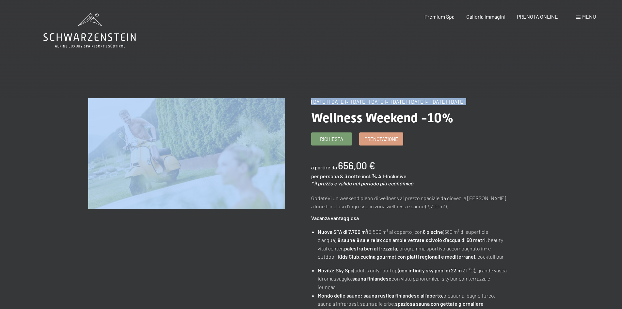
click at [342, 105] on div "[DATE]-[DATE] • [DATE]-[DATE] • [DATE]-[DATE] • [DATE]-[DATE]" at bounding box center [409, 101] width 197 height 7
drag, startPoint x: 342, startPoint y: 109, endPoint x: 310, endPoint y: 102, distance: 32.7
click at [310, 102] on div "[MEDICAL_DATA] offerta (12 / 14)" at bounding box center [199, 166] width 223 height 137
drag, startPoint x: 312, startPoint y: 100, endPoint x: 333, endPoint y: 109, distance: 23.8
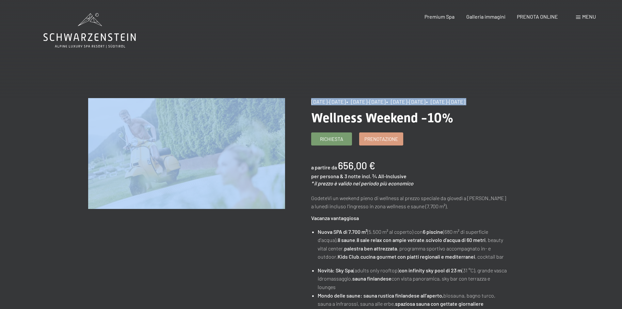
click at [333, 105] on div "[DATE]-[DATE] • [DATE]-[DATE] • [DATE]-[DATE] • [DATE]-[DATE]" at bounding box center [409, 101] width 197 height 7
click at [337, 105] on div "[DATE]-[DATE] • [DATE]-[DATE] • [DATE]-[DATE] • [DATE]-[DATE]" at bounding box center [409, 101] width 197 height 7
drag, startPoint x: 337, startPoint y: 109, endPoint x: 311, endPoint y: 98, distance: 28.6
click at [309, 98] on div "[MEDICAL_DATA] offerta (12 / 14)" at bounding box center [199, 166] width 223 height 137
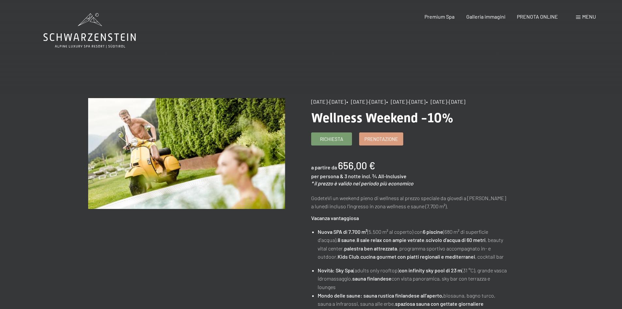
click at [313, 98] on span "[DATE]-[DATE]" at bounding box center [328, 101] width 35 height 6
drag, startPoint x: 310, startPoint y: 99, endPoint x: 336, endPoint y: 111, distance: 28.6
click at [336, 105] on div "[DATE]-[DATE] • [DATE]-[DATE] • [DATE]-[DATE] • [DATE]-[DATE]" at bounding box center [409, 101] width 197 height 7
drag, startPoint x: 334, startPoint y: 109, endPoint x: 310, endPoint y: 99, distance: 26.6
